Goal: Task Accomplishment & Management: Use online tool/utility

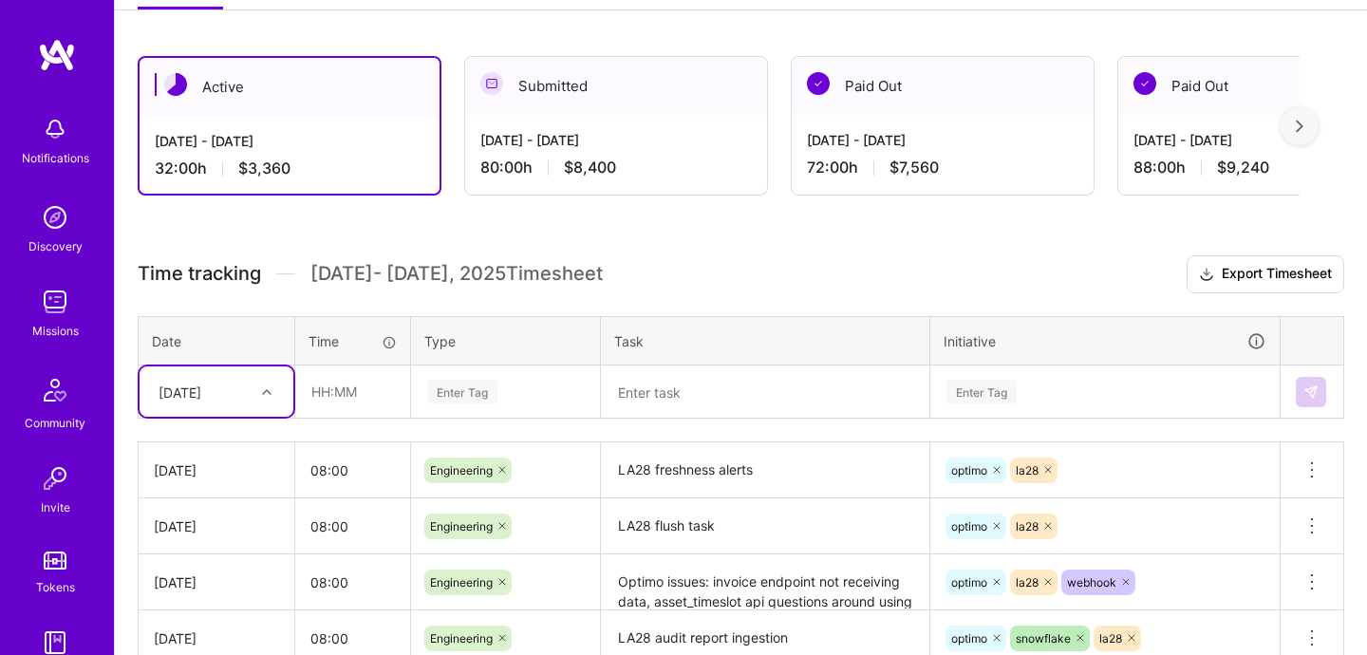
scroll to position [448, 0]
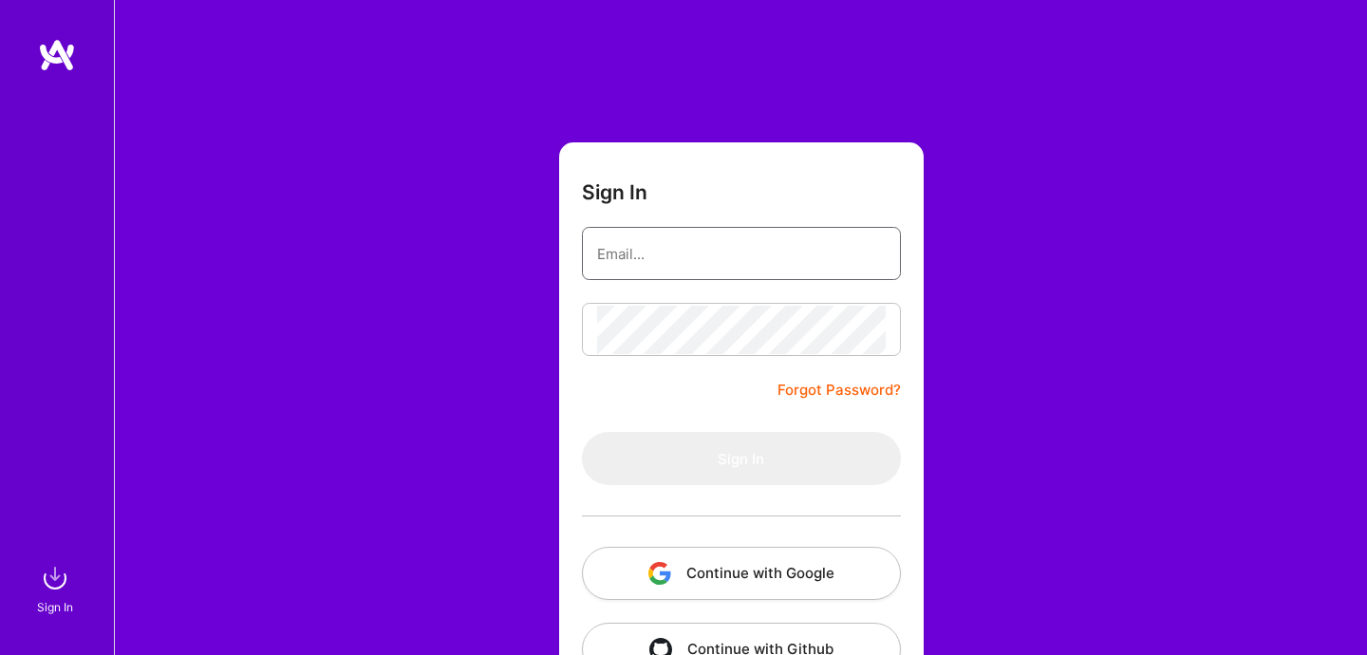
type input "[EMAIL_ADDRESS][DOMAIN_NAME]"
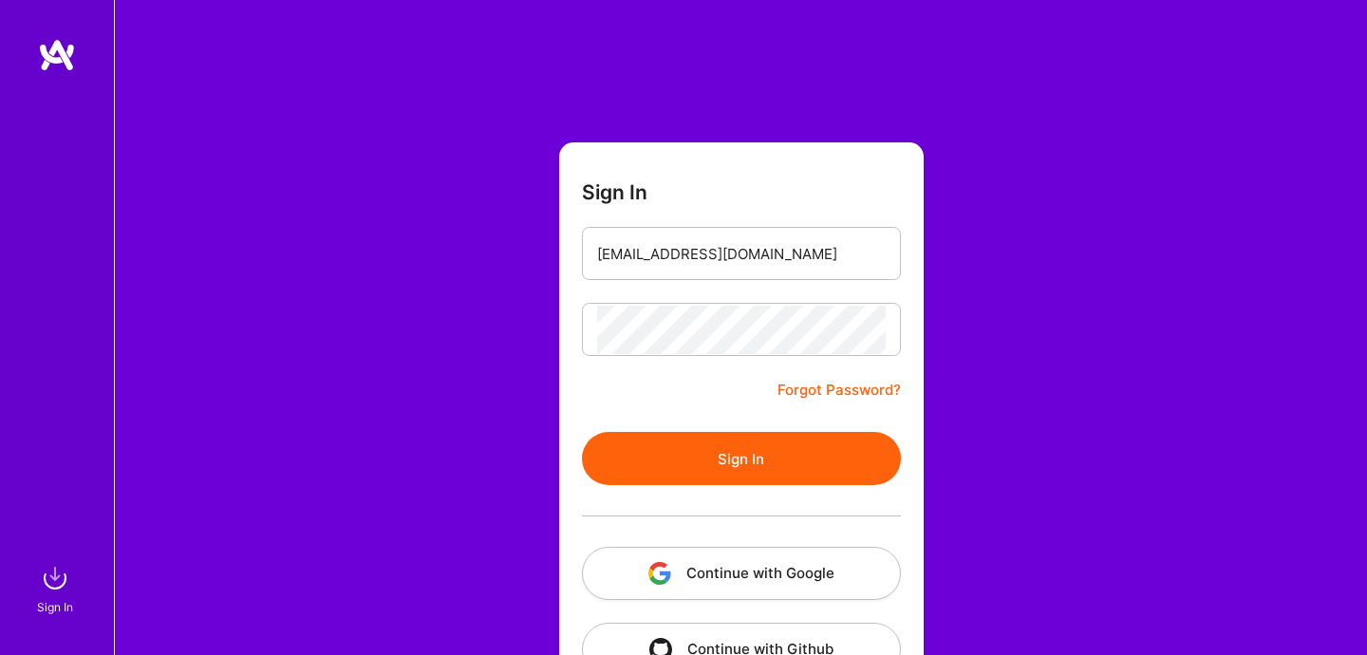
click at [720, 462] on button "Sign In" at bounding box center [741, 458] width 319 height 53
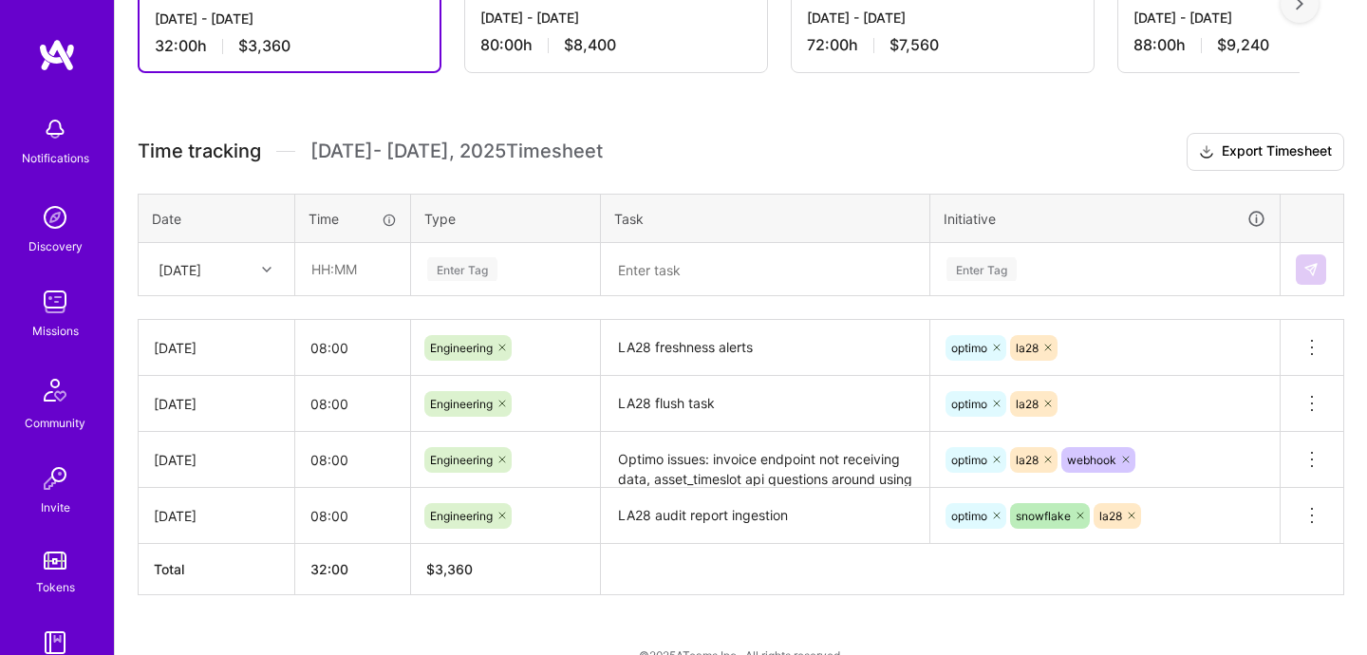
scroll to position [448, 0]
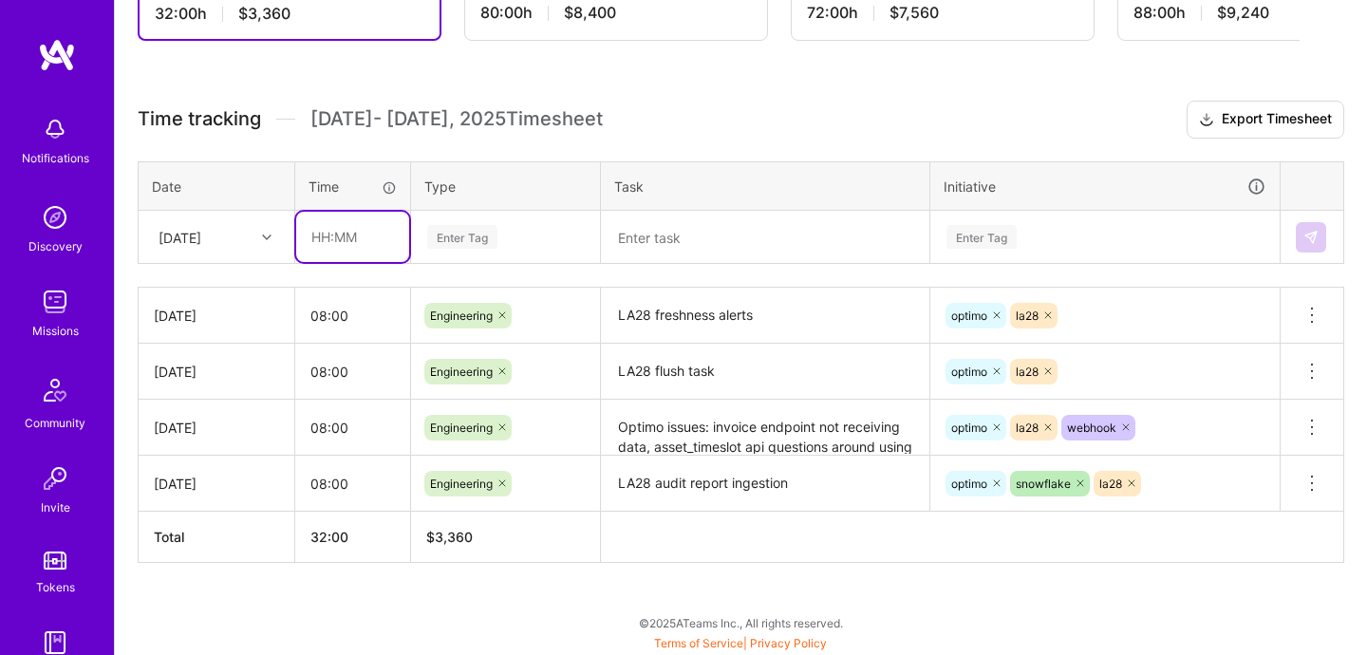
click at [356, 242] on input "text" at bounding box center [352, 237] width 113 height 50
type input "08:00"
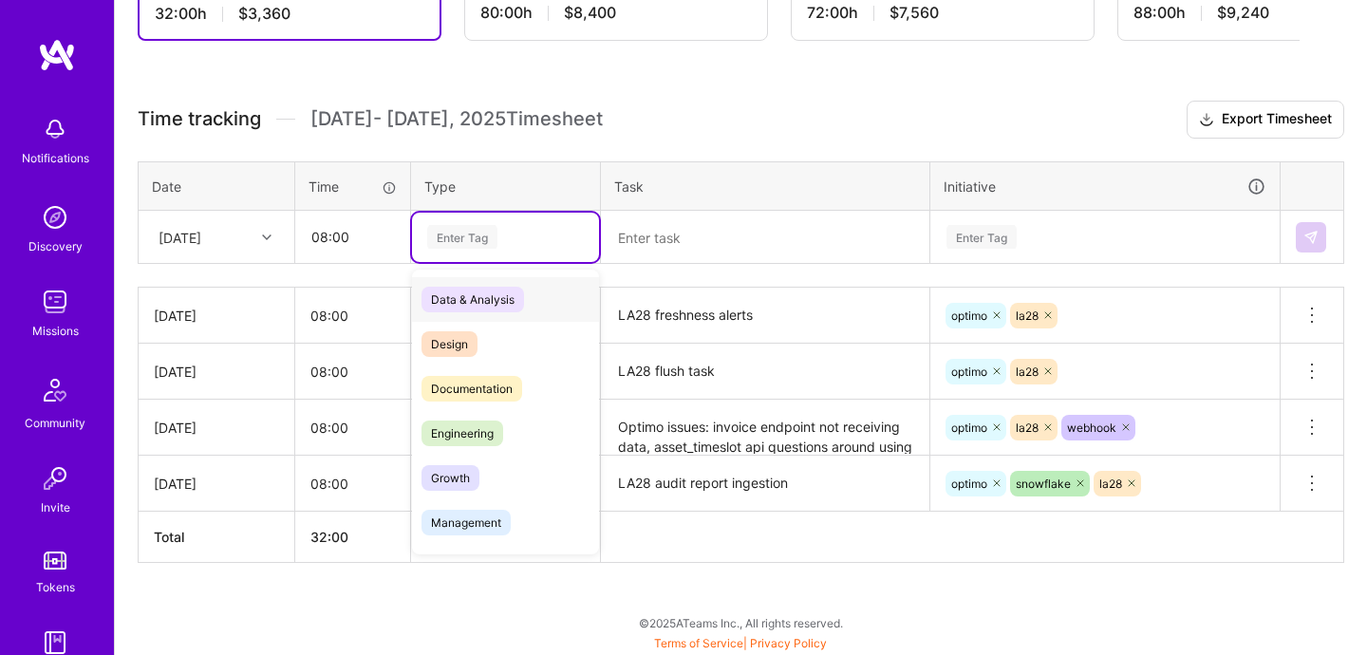
click at [446, 245] on div "Enter Tag" at bounding box center [462, 236] width 70 height 29
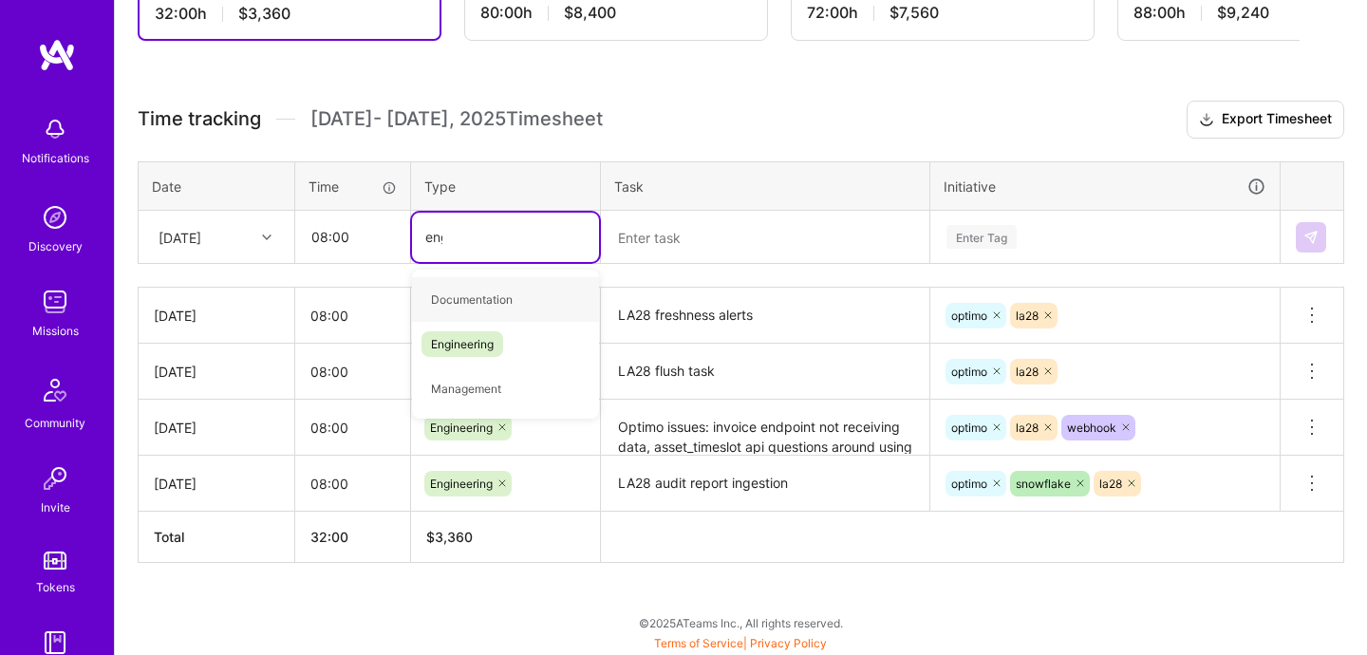
type input "engin"
click at [459, 297] on span "Engineering" at bounding box center [463, 300] width 82 height 26
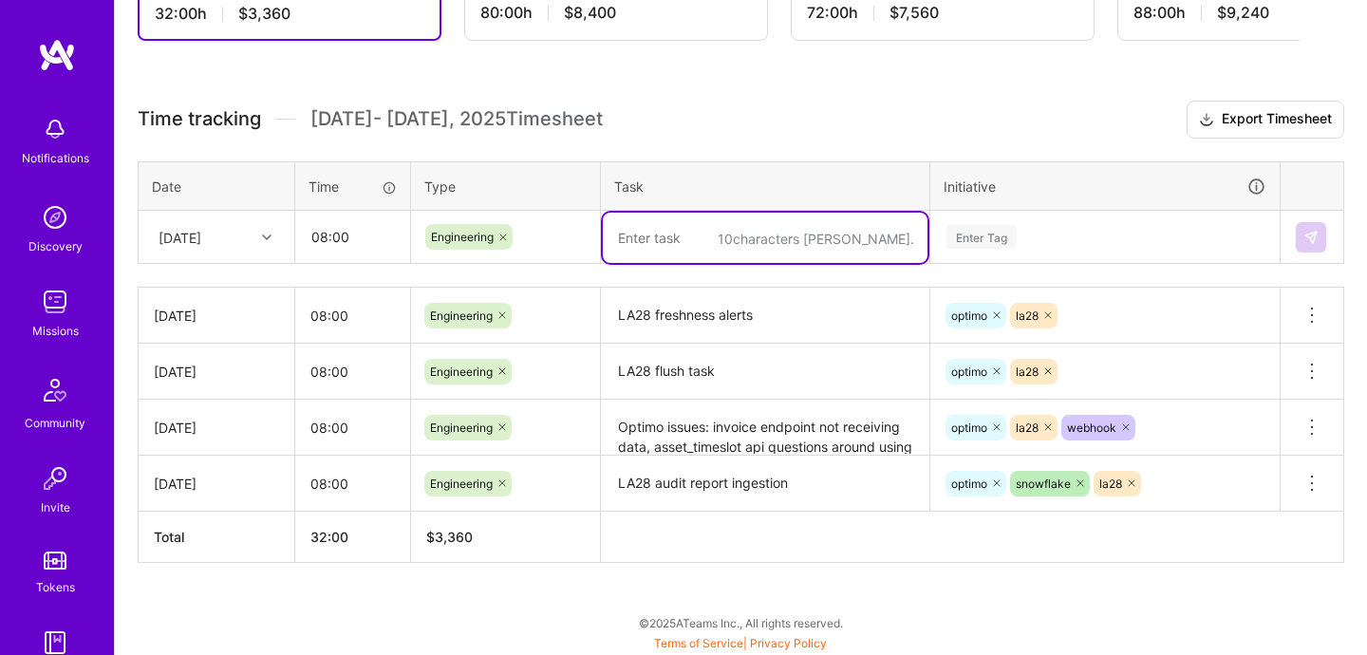
click at [616, 246] on textarea at bounding box center [765, 238] width 325 height 50
type textarea "dbt freshness checks for LA28"
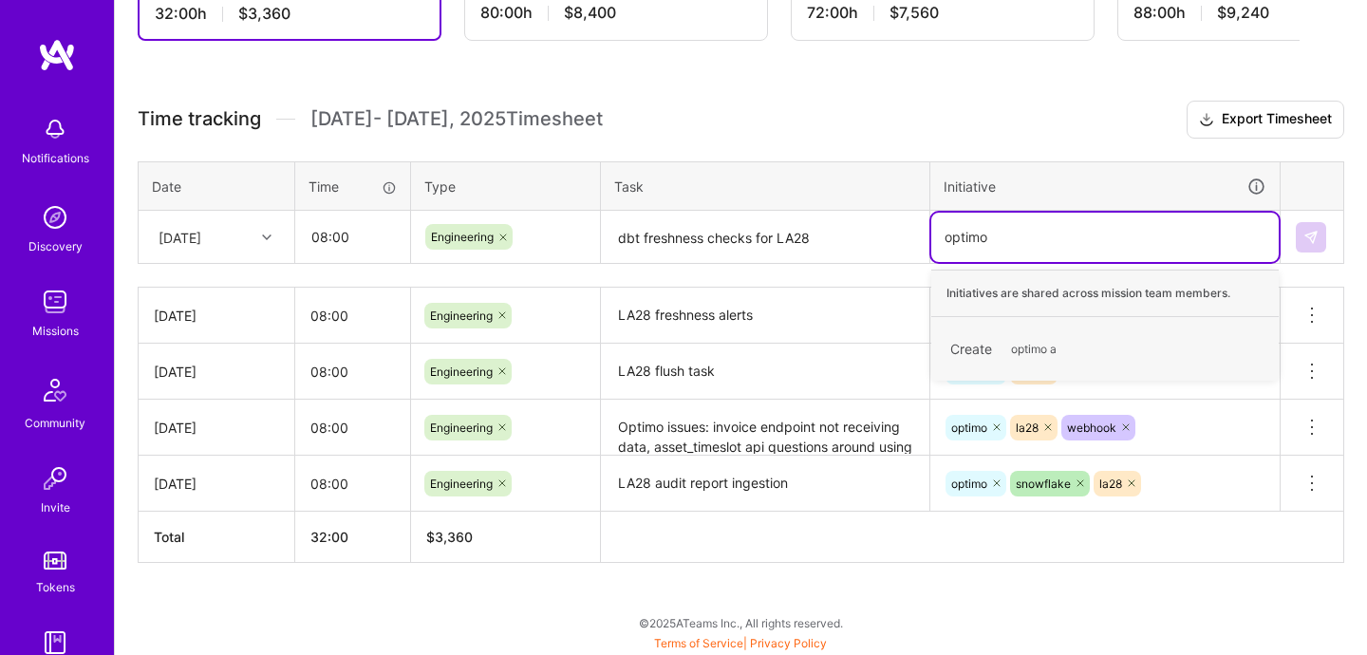
type input "optimo"
click at [1023, 337] on div "optimo Hide" at bounding box center [1106, 339] width 348 height 45
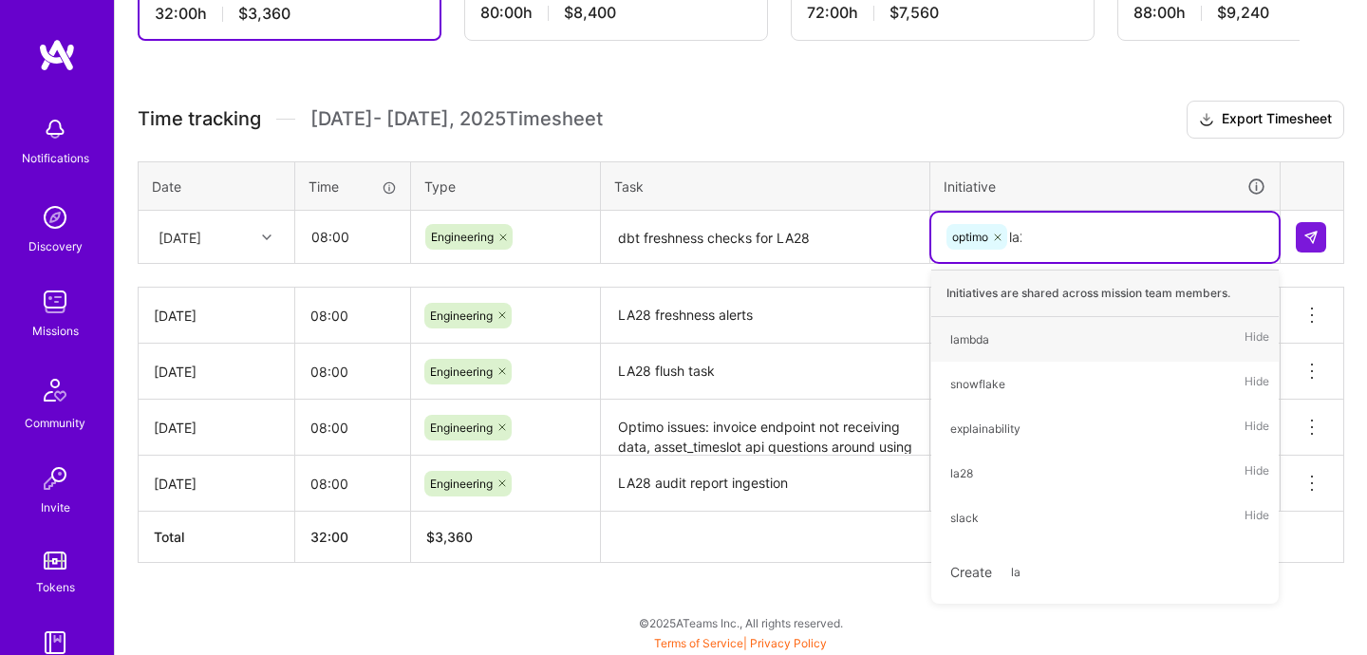
type input "la28"
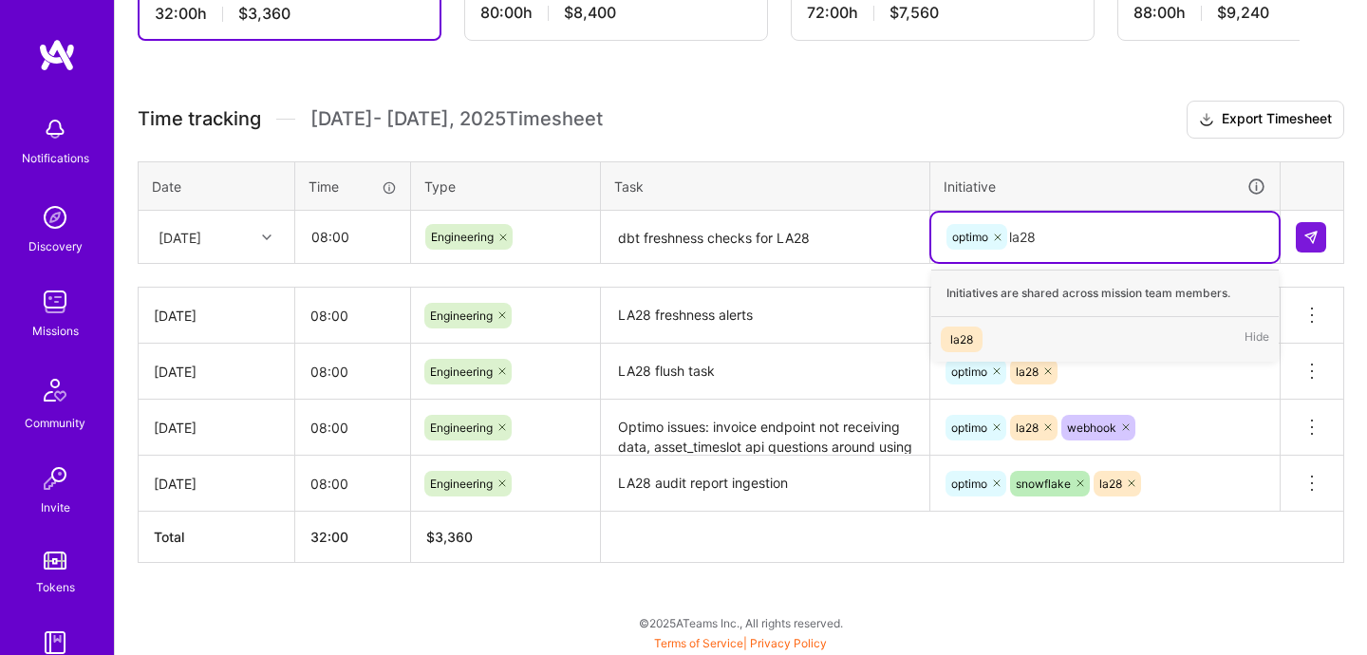
click at [1024, 340] on div "la28 Hide" at bounding box center [1106, 339] width 348 height 45
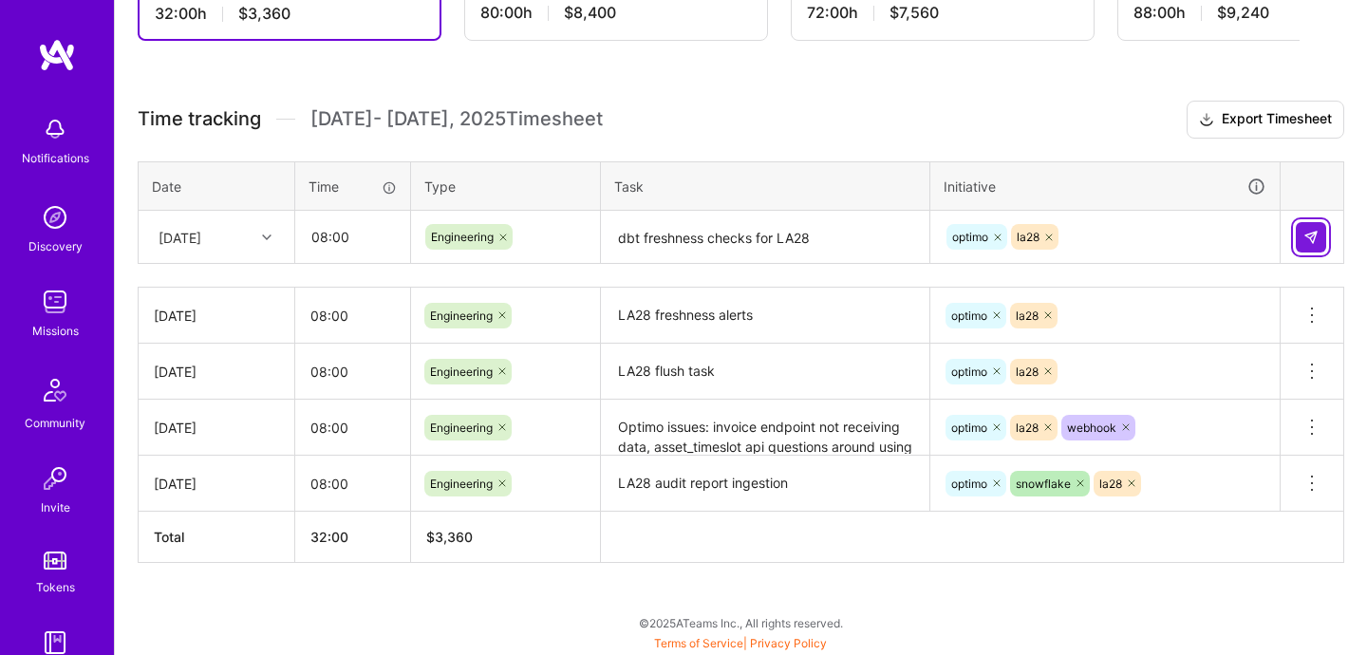
click at [1318, 232] on img at bounding box center [1311, 237] width 15 height 15
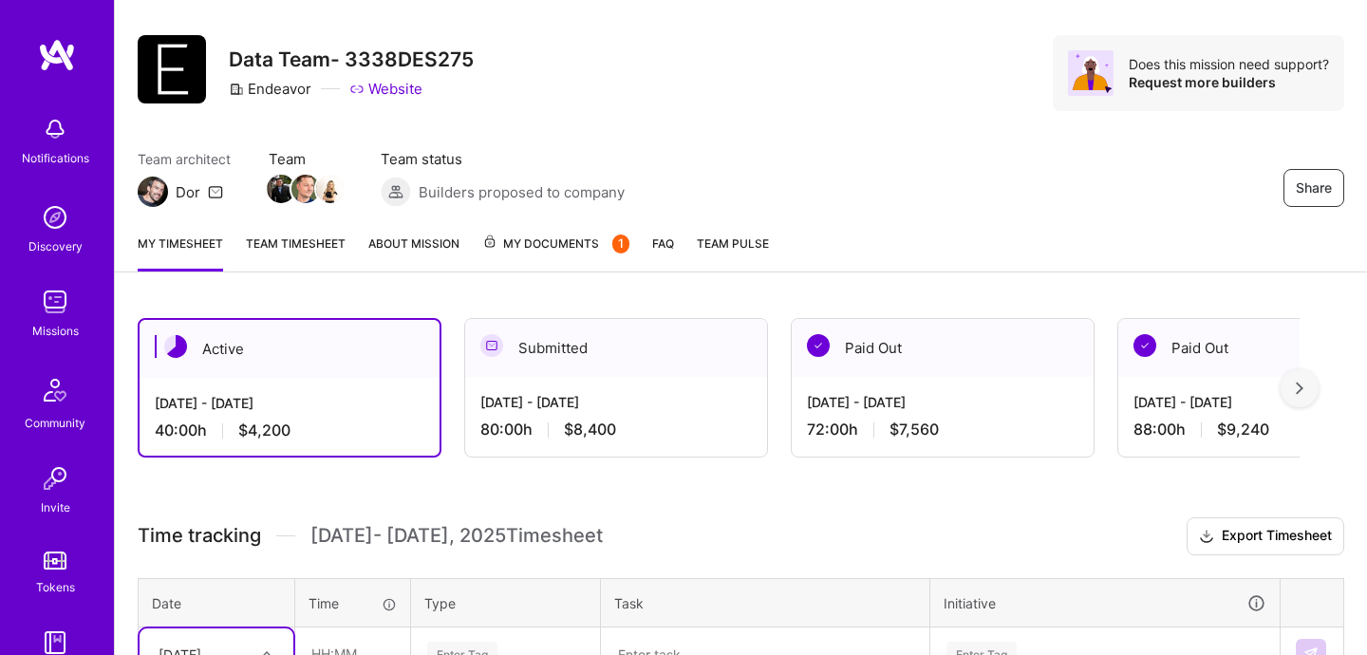
scroll to position [0, 0]
